Goal: Task Accomplishment & Management: Manage account settings

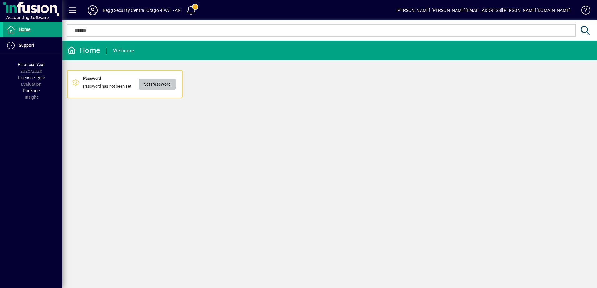
click at [167, 86] on span "Set Password" at bounding box center [157, 84] width 27 height 10
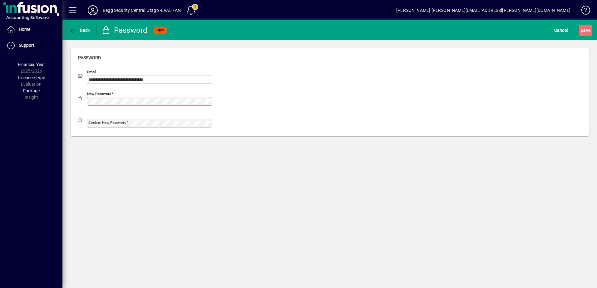
click at [125, 104] on div "New password" at bounding box center [149, 101] width 125 height 9
click at [147, 95] on div "New password" at bounding box center [145, 98] width 134 height 15
click at [245, 93] on div "New password" at bounding box center [329, 100] width 503 height 22
click at [584, 31] on span "S ave" at bounding box center [586, 30] width 10 height 10
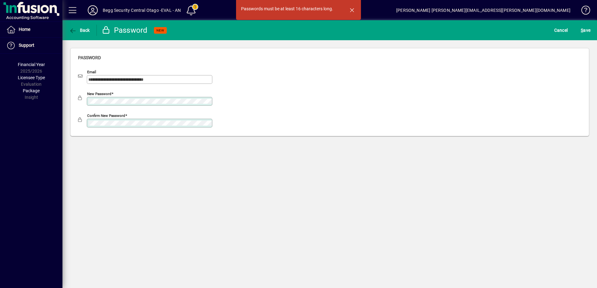
click at [133, 118] on div "Confirm new password" at bounding box center [145, 120] width 134 height 15
click at [131, 119] on div "Confirm new password" at bounding box center [149, 123] width 125 height 9
click at [135, 99] on div "New password" at bounding box center [149, 101] width 125 height 9
click at [253, 102] on div "New password" at bounding box center [329, 100] width 503 height 22
click at [586, 31] on span "S ave" at bounding box center [586, 30] width 10 height 10
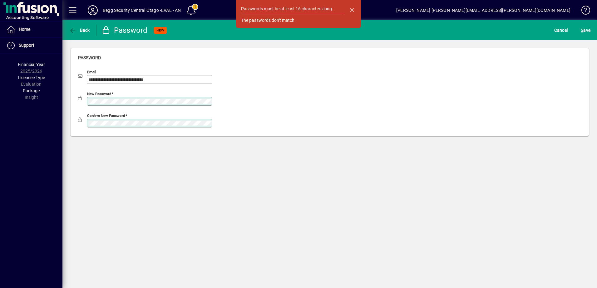
click at [138, 127] on div "Confirm new password" at bounding box center [149, 123] width 125 height 9
click at [126, 104] on div "New password" at bounding box center [149, 101] width 125 height 9
click at [88, 102] on div "New password" at bounding box center [149, 101] width 125 height 9
click at [139, 96] on div "New password" at bounding box center [145, 98] width 134 height 15
click at [254, 113] on div "Confirm new password" at bounding box center [329, 122] width 503 height 22
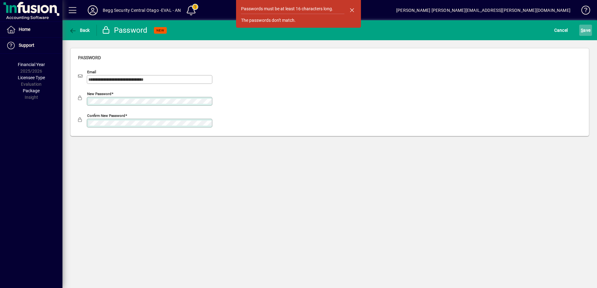
click at [590, 29] on span "S ave" at bounding box center [586, 30] width 10 height 10
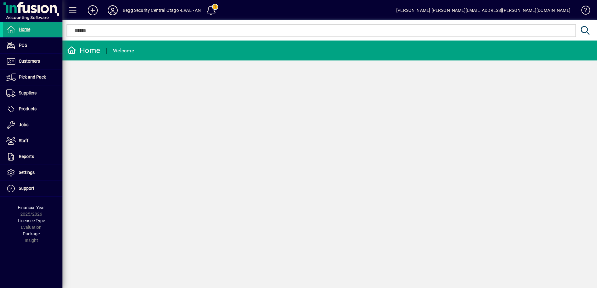
click at [385, 93] on div "Home Welcome" at bounding box center [329, 165] width 534 height 248
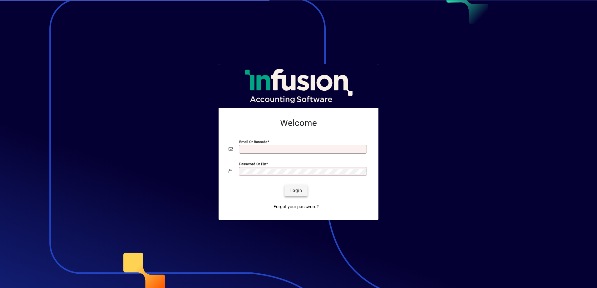
type input "**********"
click at [295, 189] on span "Login" at bounding box center [295, 191] width 13 height 7
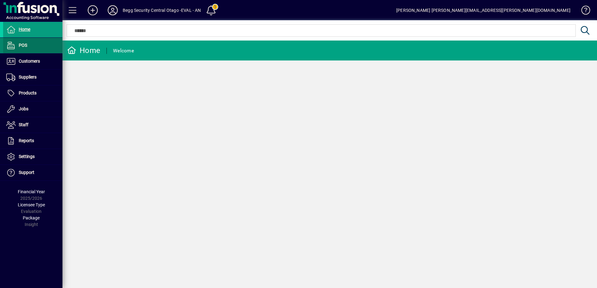
click at [21, 45] on span "POS" at bounding box center [23, 45] width 8 height 5
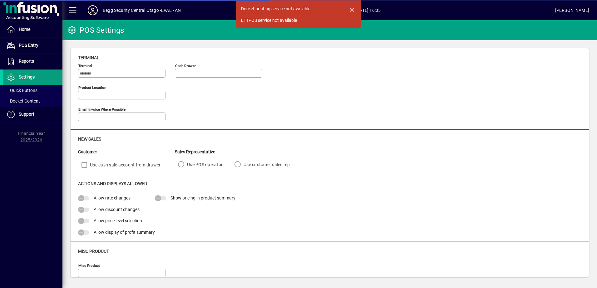
type input "**********"
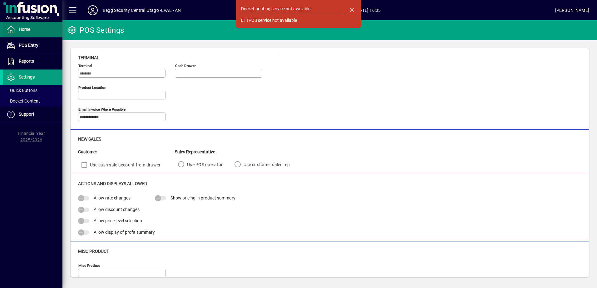
click at [15, 30] on icon at bounding box center [10, 29] width 9 height 7
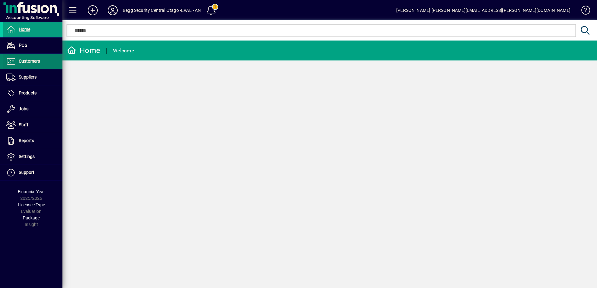
click at [25, 57] on span at bounding box center [32, 61] width 59 height 15
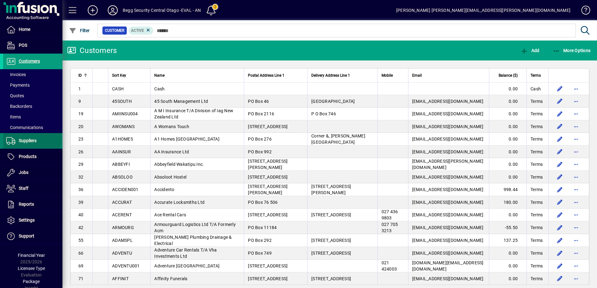
click at [32, 139] on span "Suppliers" at bounding box center [28, 140] width 18 height 5
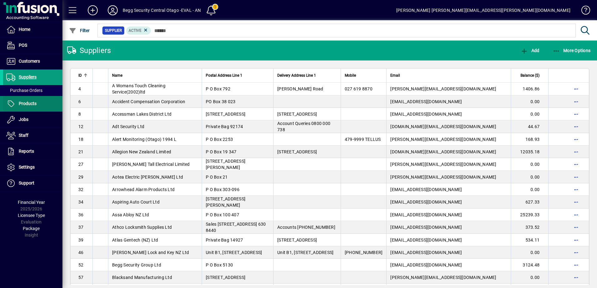
click at [29, 104] on span "Products" at bounding box center [28, 103] width 18 height 5
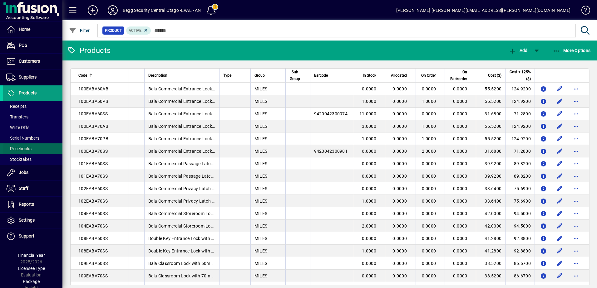
click at [17, 150] on span "Pricebooks" at bounding box center [18, 148] width 25 height 5
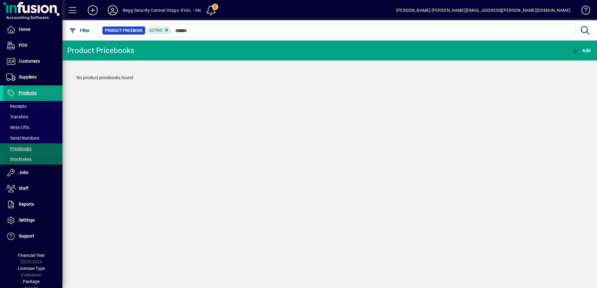
click at [24, 161] on span "Stocktakes" at bounding box center [18, 159] width 25 height 5
click at [18, 149] on span "Pricebooks" at bounding box center [18, 148] width 25 height 5
click at [28, 93] on span "Products" at bounding box center [28, 93] width 18 height 5
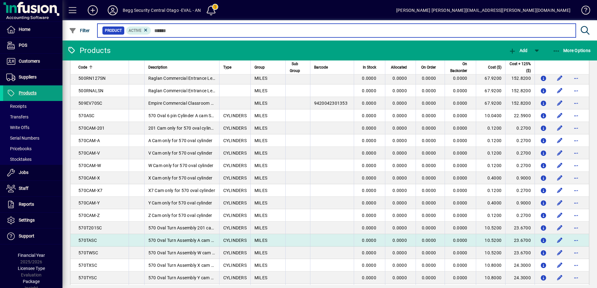
scroll to position [375, 0]
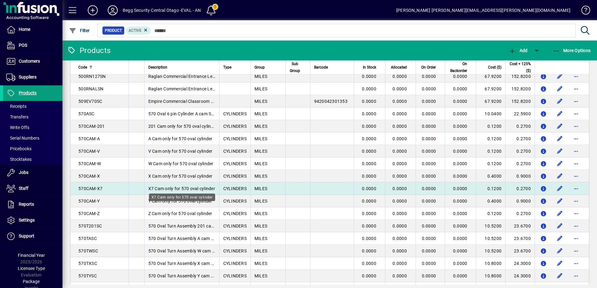
click at [184, 190] on span "X7 Cam only for 570 oval cylinder" at bounding box center [181, 188] width 67 height 5
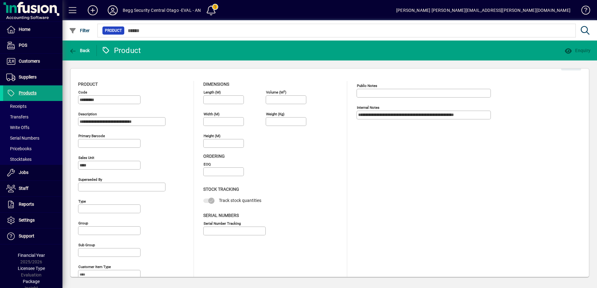
type input "**********"
type input "****"
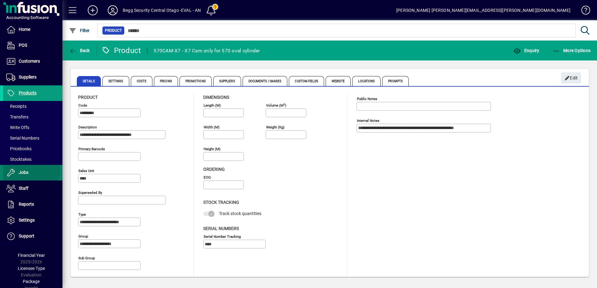
click at [31, 171] on span at bounding box center [32, 172] width 59 height 15
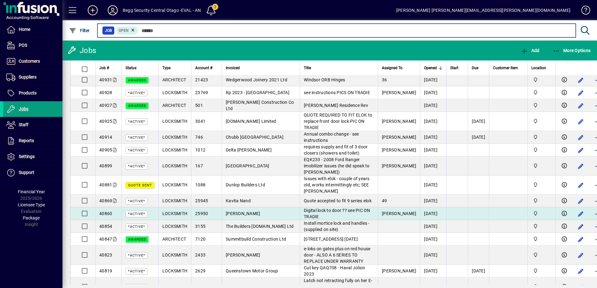
scroll to position [780, 0]
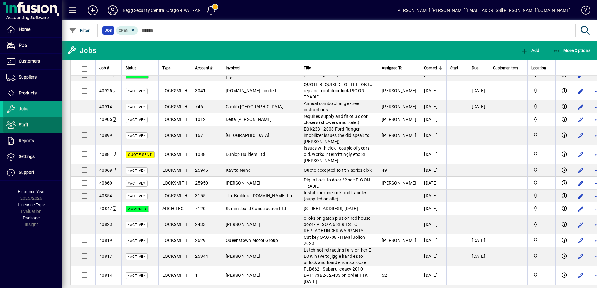
click at [23, 123] on span "Staff" at bounding box center [24, 124] width 10 height 5
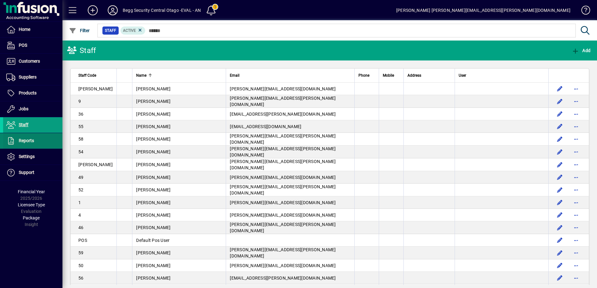
click at [24, 140] on span "Reports" at bounding box center [26, 140] width 15 height 5
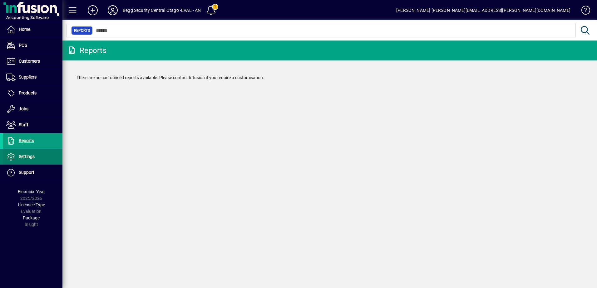
click at [30, 156] on span "Settings" at bounding box center [27, 156] width 16 height 5
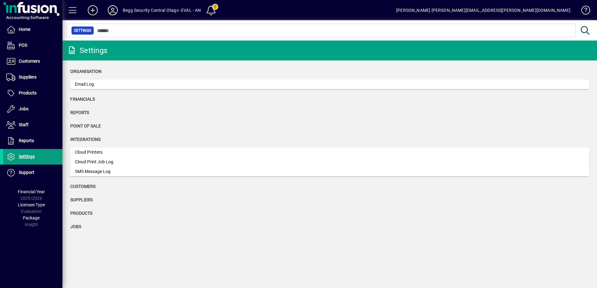
click at [84, 103] on app-category-group "Financials" at bounding box center [329, 102] width 519 height 13
click at [83, 99] on span "Financials" at bounding box center [82, 99] width 25 height 5
click at [69, 185] on app-page-flat "Organisation Email Log Financials Reports Point of Sale Integrations Cloud Prin…" at bounding box center [329, 153] width 534 height 184
click at [30, 173] on span "Support" at bounding box center [27, 172] width 16 height 5
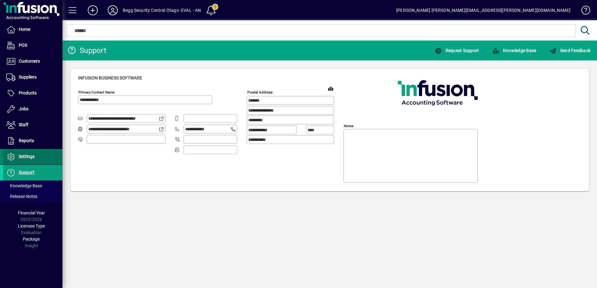
click at [22, 155] on span "Settings" at bounding box center [27, 156] width 16 height 5
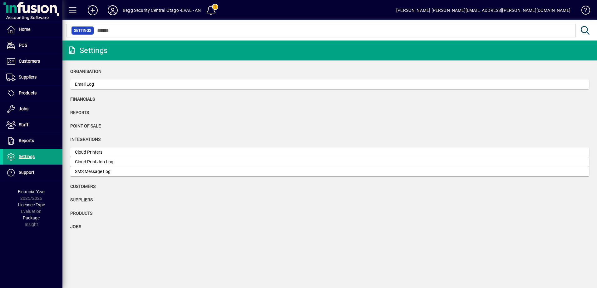
click at [80, 98] on div "Financials" at bounding box center [329, 99] width 519 height 7
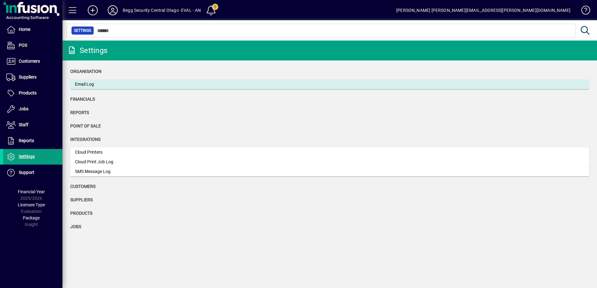
click at [80, 86] on div "Email Log" at bounding box center [122, 84] width 94 height 7
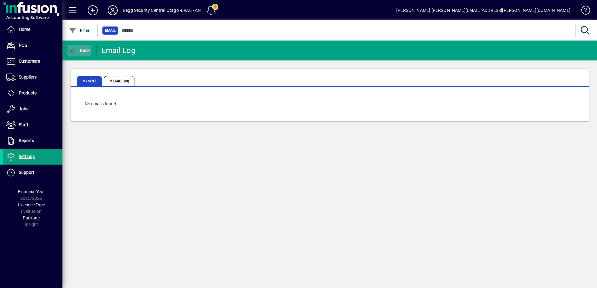
click at [77, 49] on span "Back" at bounding box center [79, 50] width 21 height 5
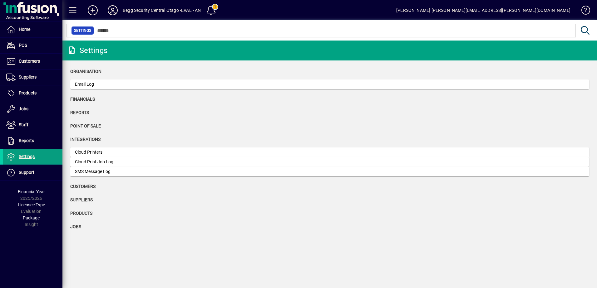
click at [74, 113] on span "Reports" at bounding box center [79, 112] width 19 height 5
click at [76, 113] on span "Reports" at bounding box center [79, 112] width 19 height 5
click at [88, 125] on span "Point of Sale" at bounding box center [85, 126] width 31 height 5
click at [93, 141] on span "Integrations" at bounding box center [85, 139] width 30 height 5
click at [83, 186] on span "Customers" at bounding box center [82, 186] width 25 height 5
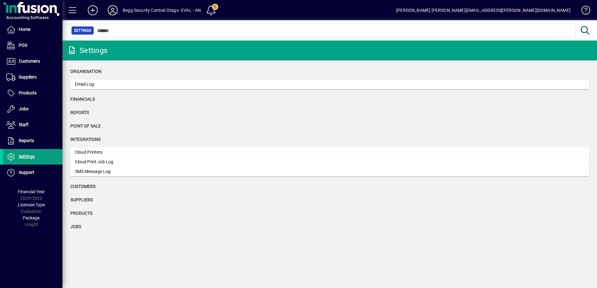
click at [81, 199] on span "Suppliers" at bounding box center [81, 200] width 22 height 5
click at [78, 216] on span "Products" at bounding box center [81, 213] width 22 height 5
click at [68, 229] on app-page-flat "Organisation Email Log Financials Reports Point of Sale Integrations Cloud Prin…" at bounding box center [329, 153] width 534 height 184
click at [74, 229] on span "Jobs" at bounding box center [75, 226] width 11 height 5
click at [25, 172] on span "Support" at bounding box center [27, 172] width 16 height 5
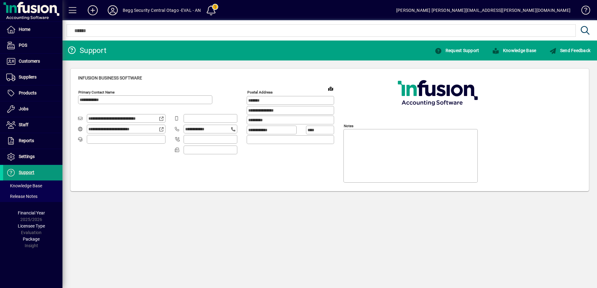
type input "**********"
click at [22, 29] on span "Home" at bounding box center [25, 29] width 12 height 5
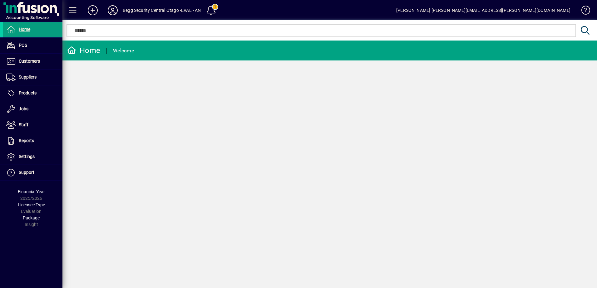
click at [70, 10] on span at bounding box center [72, 10] width 15 height 15
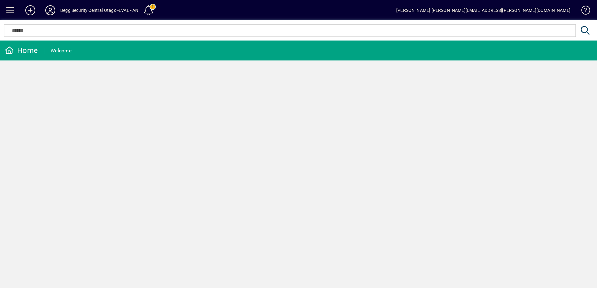
click at [11, 9] on span at bounding box center [10, 10] width 15 height 15
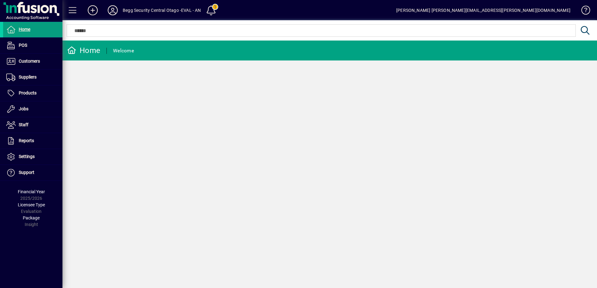
click at [90, 9] on icon at bounding box center [92, 10] width 12 height 10
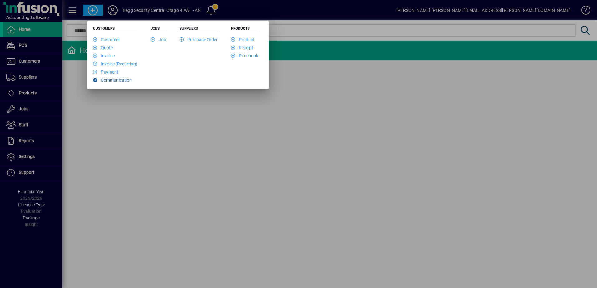
click at [113, 80] on link "Communication" at bounding box center [112, 80] width 39 height 5
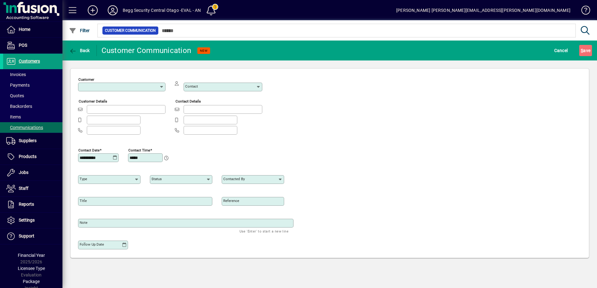
type input "******"
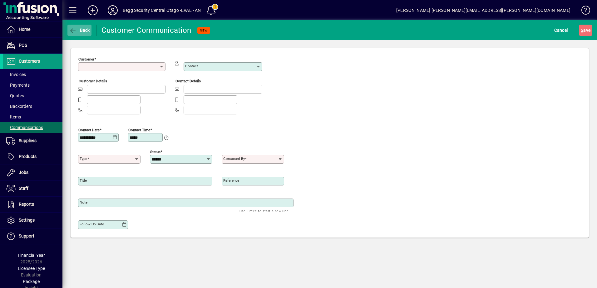
click at [77, 32] on span "Back" at bounding box center [79, 30] width 21 height 5
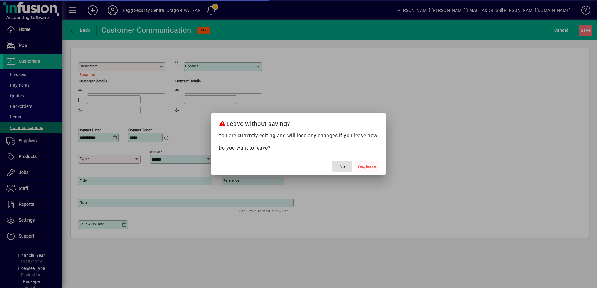
click at [366, 166] on span "Yes, leave" at bounding box center [366, 167] width 19 height 7
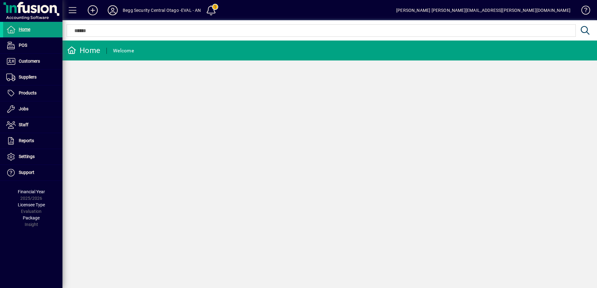
click at [111, 10] on icon at bounding box center [112, 10] width 12 height 10
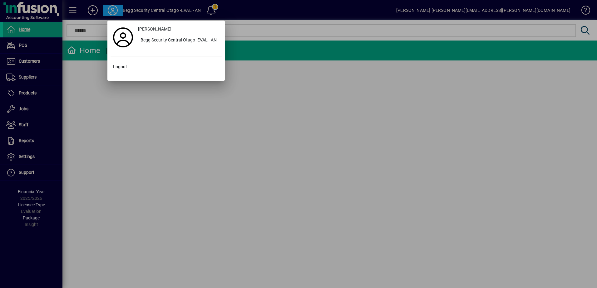
click at [248, 109] on div at bounding box center [298, 144] width 597 height 288
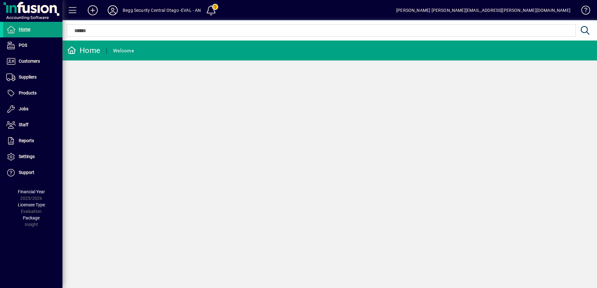
click at [184, 13] on div "Begg Security Central Otago -EVAL - AN" at bounding box center [162, 10] width 78 height 10
click at [185, 11] on div "Begg Security Central Otago -EVAL - AN" at bounding box center [162, 10] width 78 height 10
